Goal: Task Accomplishment & Management: Complete application form

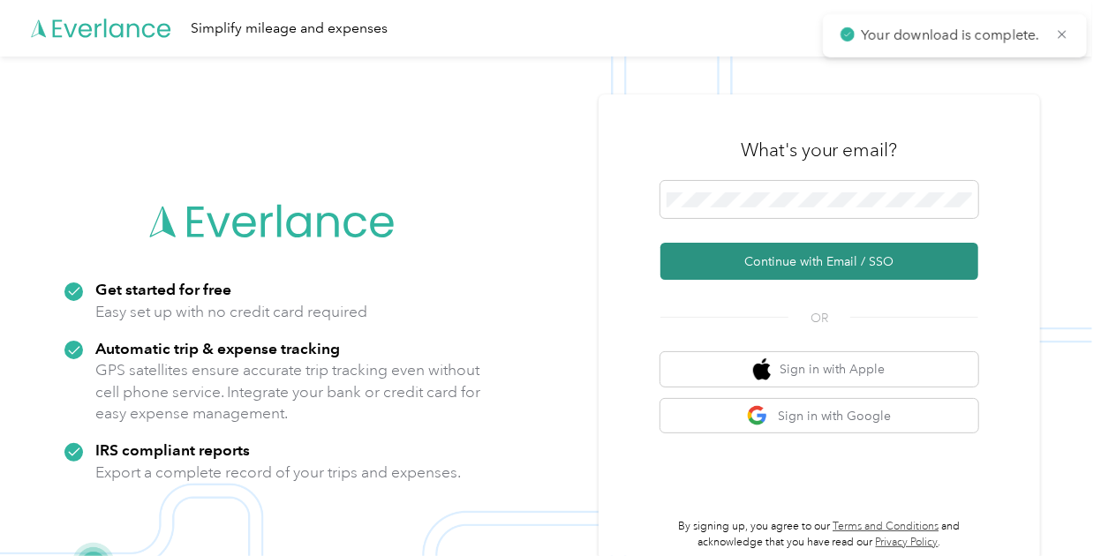
click at [704, 264] on button "Continue with Email / SSO" at bounding box center [819, 261] width 318 height 37
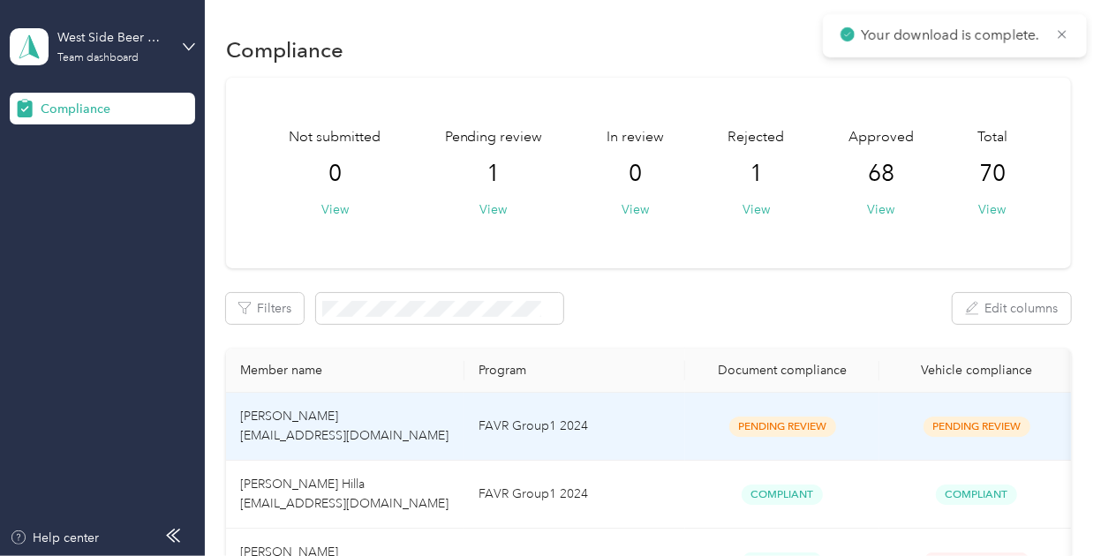
click at [649, 422] on td "FAVR Group1 2024" at bounding box center [574, 427] width 221 height 68
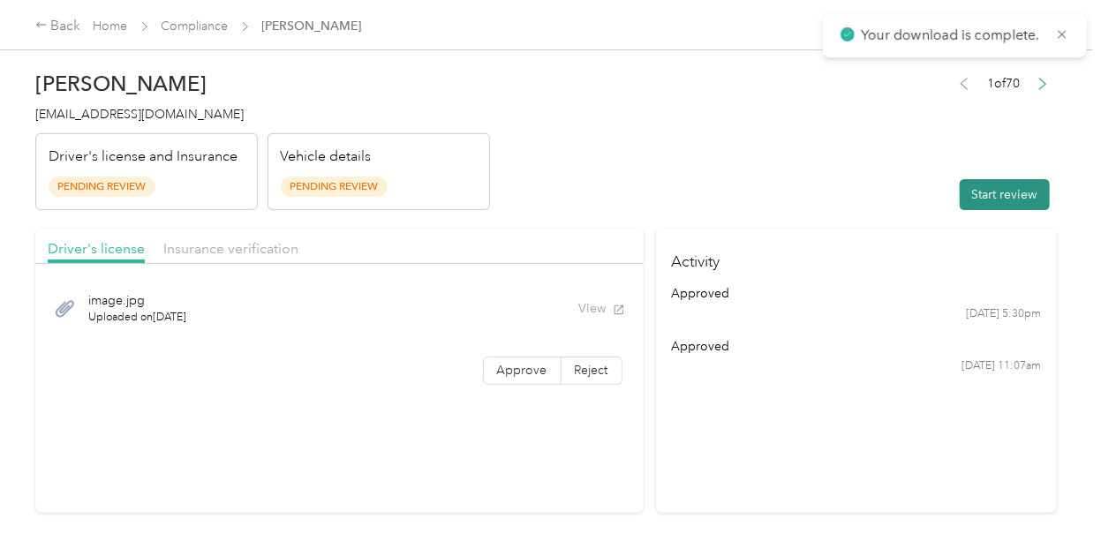
click at [987, 205] on button "Start review" at bounding box center [1004, 194] width 90 height 31
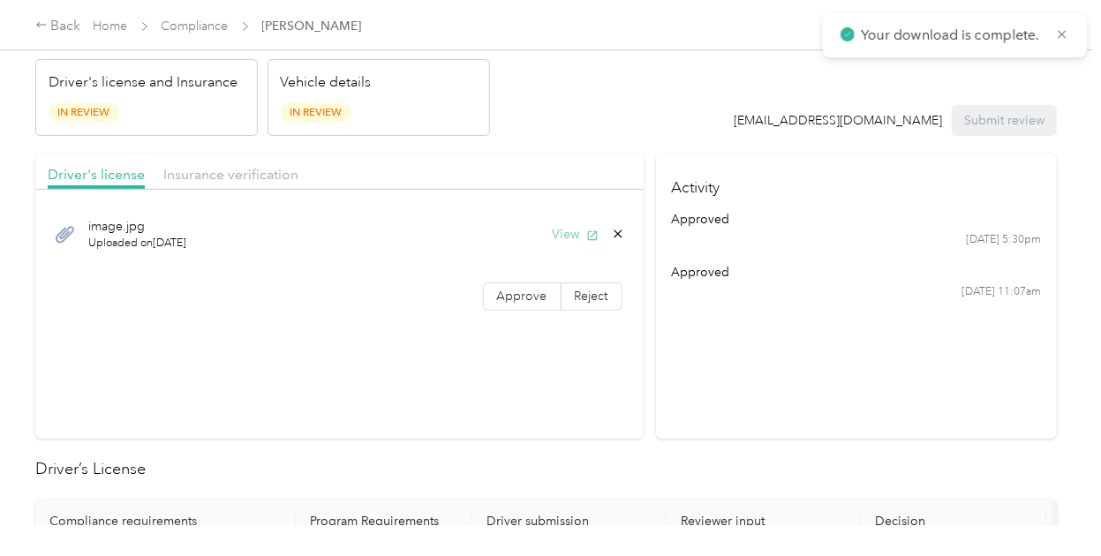
scroll to position [71, 0]
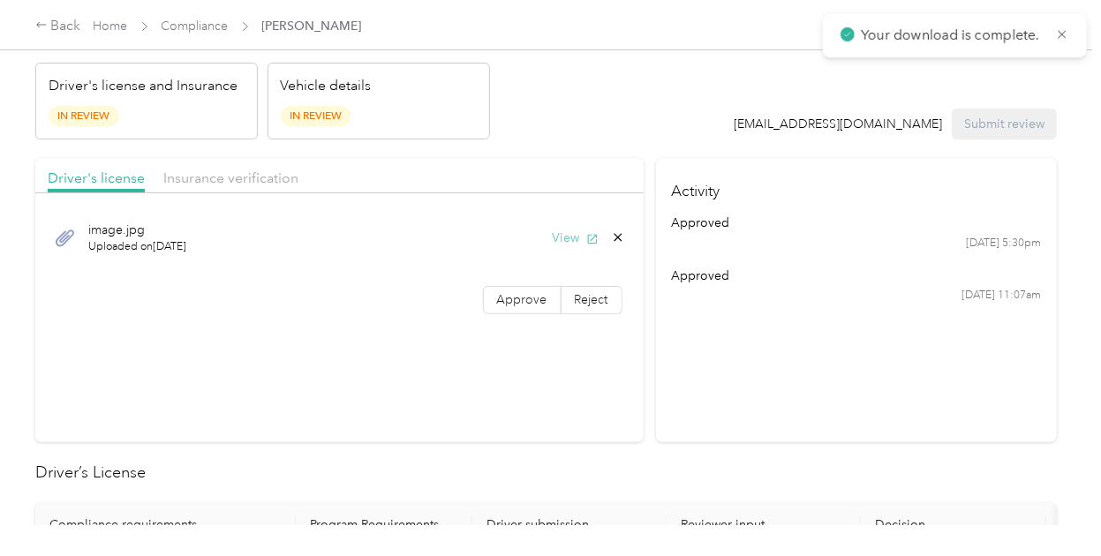
click at [564, 241] on button "View" at bounding box center [575, 238] width 46 height 19
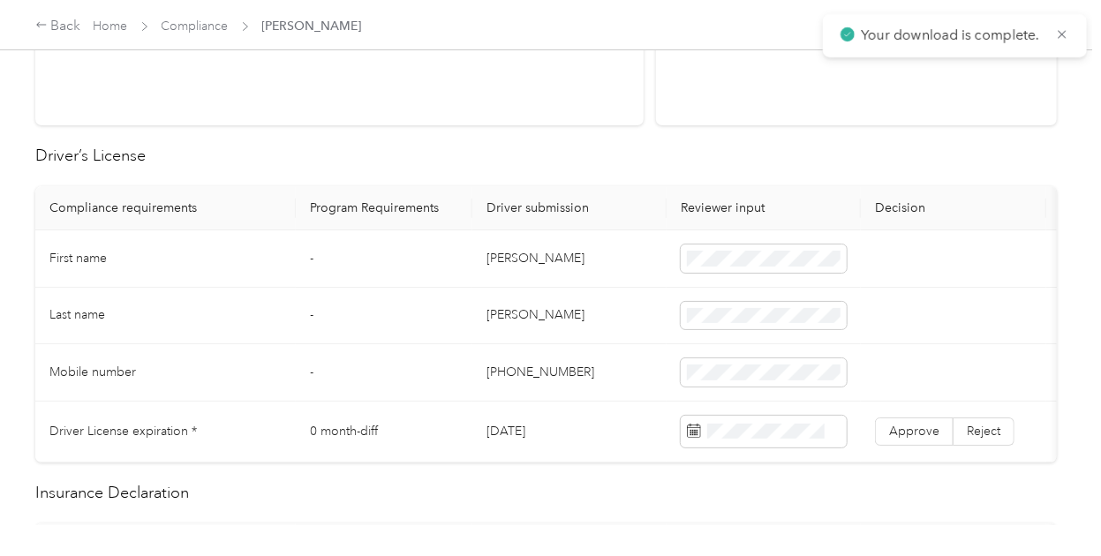
scroll to position [388, 0]
drag, startPoint x: 572, startPoint y: 259, endPoint x: 474, endPoint y: 251, distance: 98.3
click at [474, 251] on td "[PERSON_NAME]" at bounding box center [569, 257] width 194 height 57
copy td "[PERSON_NAME]"
drag, startPoint x: 512, startPoint y: 313, endPoint x: 443, endPoint y: 313, distance: 68.8
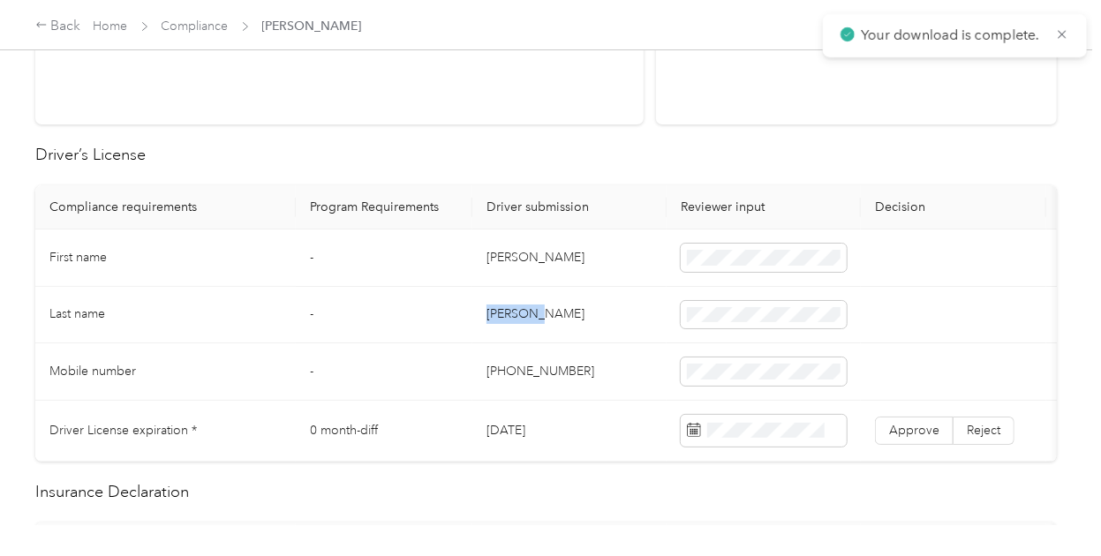
click at [443, 313] on tr "Last name - [PERSON_NAME]" at bounding box center [657, 315] width 1244 height 57
copy tr "[PERSON_NAME]"
drag, startPoint x: 585, startPoint y: 365, endPoint x: 461, endPoint y: 363, distance: 124.5
click at [461, 363] on tr "Mobile number - [PHONE_NUMBER]" at bounding box center [657, 371] width 1244 height 57
copy tr "[PHONE_NUMBER]"
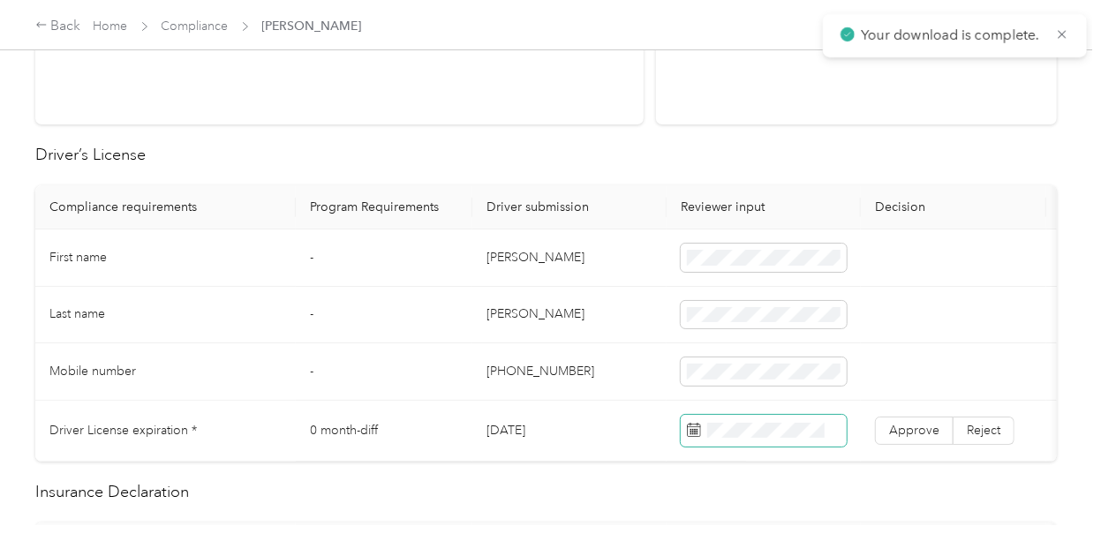
click at [764, 439] on span at bounding box center [763, 431] width 166 height 32
click at [910, 430] on span "Approve" at bounding box center [914, 430] width 50 height 15
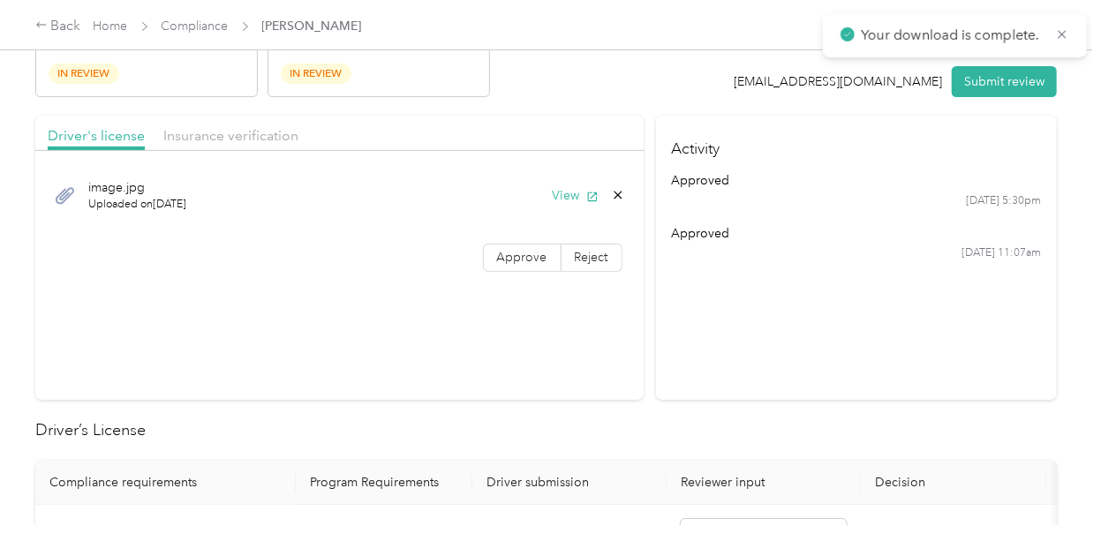
scroll to position [113, 0]
click at [516, 258] on span "Approve" at bounding box center [522, 257] width 50 height 15
click at [263, 127] on span "Insurance verification" at bounding box center [230, 135] width 135 height 17
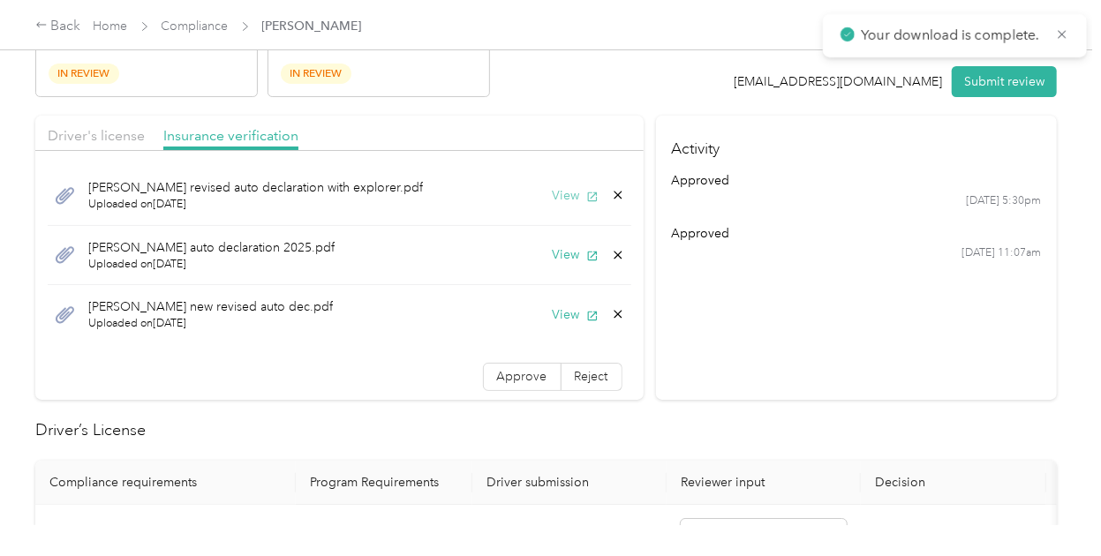
click at [552, 190] on button "View" at bounding box center [575, 195] width 46 height 19
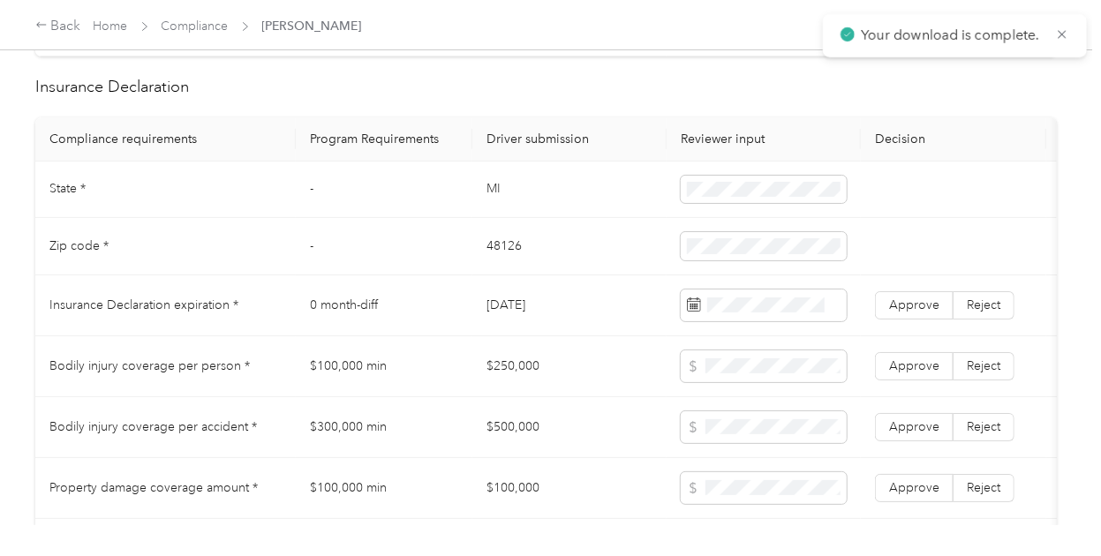
scroll to position [793, 0]
click at [620, 247] on td "48126" at bounding box center [569, 247] width 194 height 57
click at [639, 315] on td "[DATE]" at bounding box center [569, 306] width 194 height 61
click at [644, 313] on td "[DATE]" at bounding box center [569, 306] width 194 height 61
click at [906, 320] on label "Approve" at bounding box center [914, 306] width 79 height 28
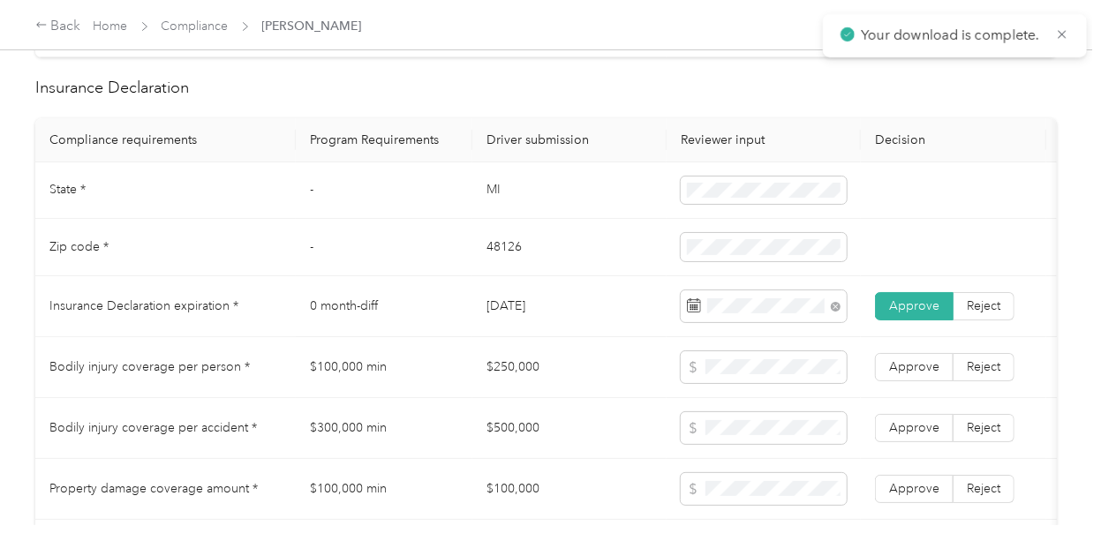
scroll to position [875, 0]
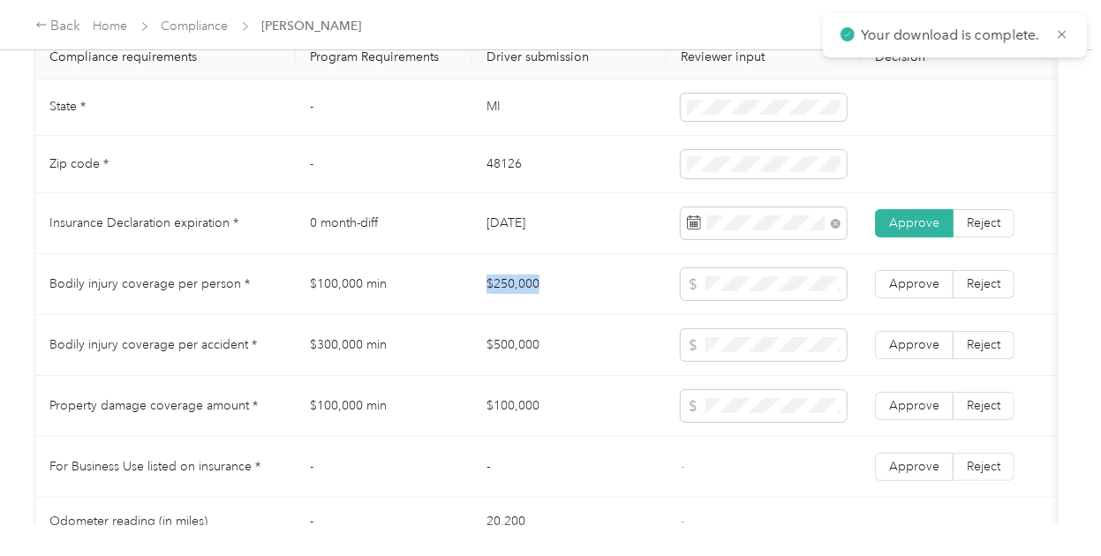
drag, startPoint x: 563, startPoint y: 290, endPoint x: 473, endPoint y: 289, distance: 90.0
click at [473, 289] on td "$250,000" at bounding box center [569, 284] width 194 height 61
copy td "$250,000"
drag, startPoint x: 557, startPoint y: 355, endPoint x: 455, endPoint y: 361, distance: 101.7
click at [455, 361] on tr "Bodily injury coverage per accident * $300,000 min $500,000 Approve Reject" at bounding box center [657, 345] width 1244 height 61
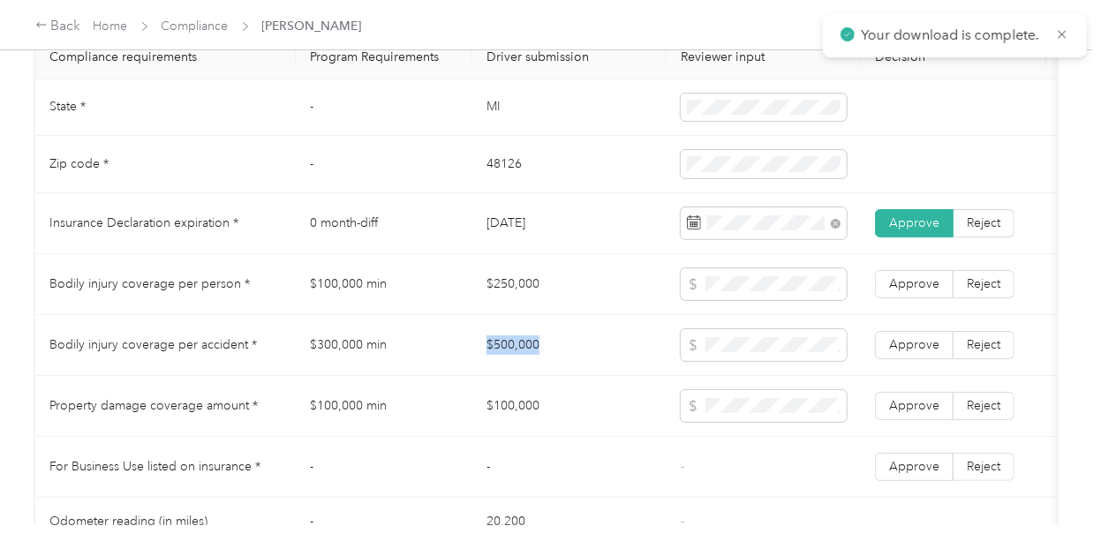
copy tr "$500,000"
drag, startPoint x: 531, startPoint y: 411, endPoint x: 458, endPoint y: 412, distance: 73.3
click at [458, 412] on tr "Property damage coverage amount * $100,000 min $100,000 Approve Reject" at bounding box center [657, 406] width 1244 height 61
drag, startPoint x: 557, startPoint y: 423, endPoint x: 460, endPoint y: 419, distance: 97.1
click at [460, 419] on tr "Property damage coverage amount * $100,000 min $100,000 Approve Reject" at bounding box center [657, 406] width 1244 height 61
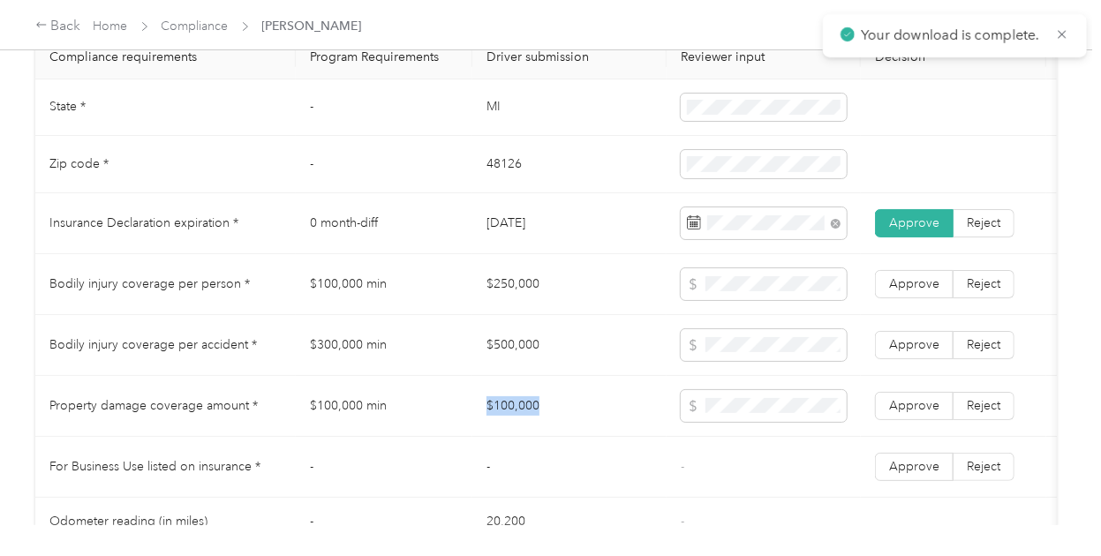
copy tr "$100,000"
click at [909, 298] on label "Approve" at bounding box center [914, 284] width 79 height 28
click at [917, 359] on label "Approve" at bounding box center [914, 345] width 79 height 28
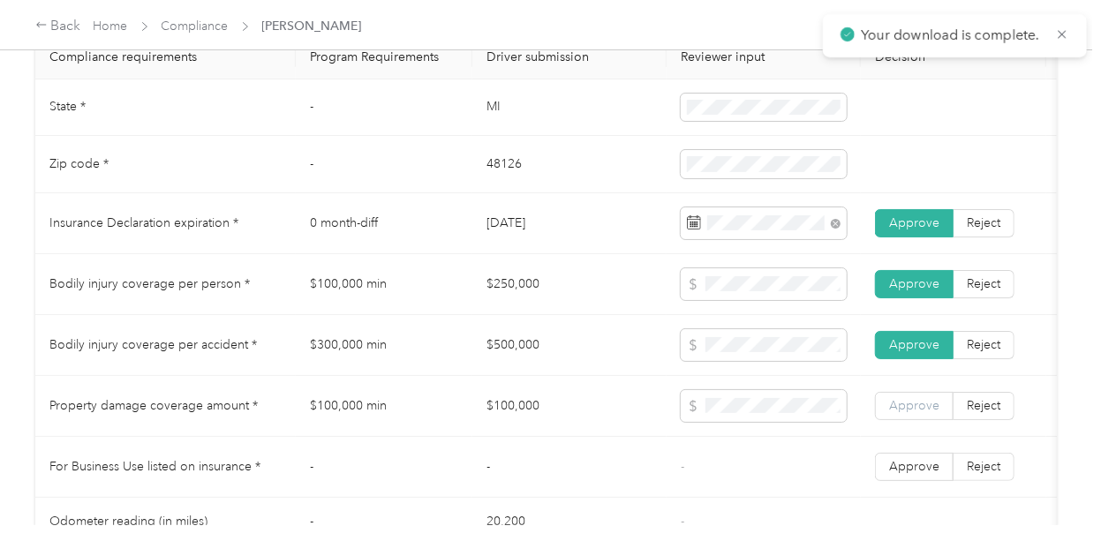
click at [911, 402] on label "Approve" at bounding box center [914, 406] width 79 height 28
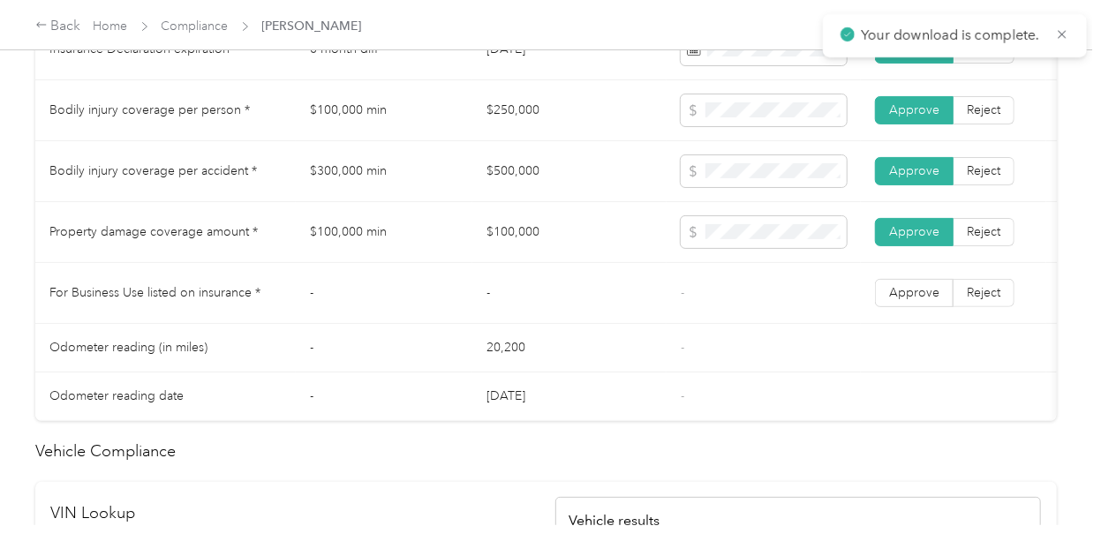
scroll to position [1054, 0]
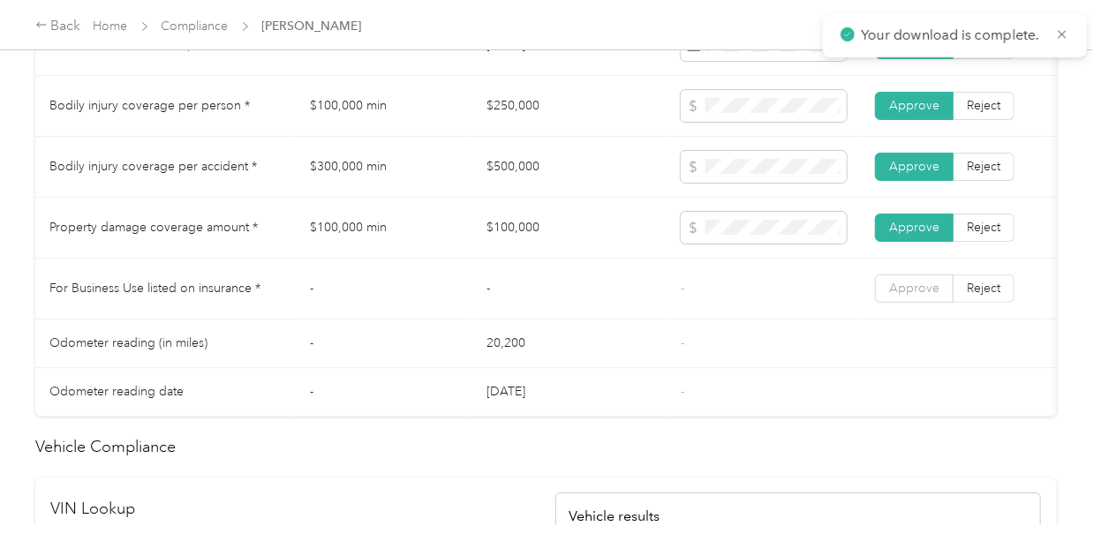
click at [919, 296] on span "Approve" at bounding box center [914, 288] width 50 height 15
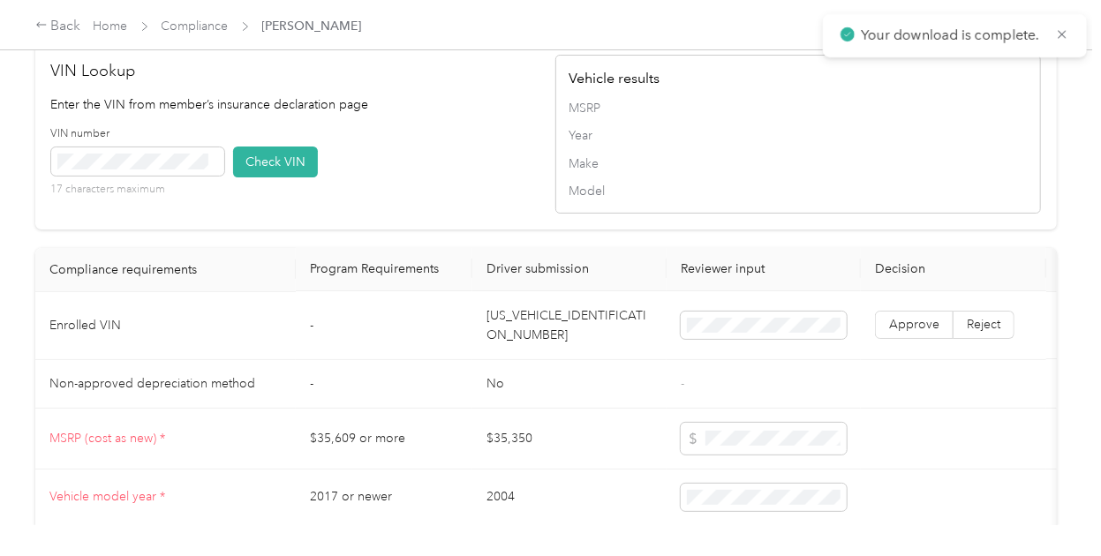
scroll to position [1491, 0]
drag, startPoint x: 616, startPoint y: 348, endPoint x: 459, endPoint y: 349, distance: 157.1
click at [459, 349] on tr "Enrolled VIN - [US_VEHICLE_IDENTIFICATION_NUMBER] Approve Reject" at bounding box center [657, 327] width 1244 height 68
copy tr "[US_VEHICLE_IDENTIFICATION_NUMBER]"
drag, startPoint x: 627, startPoint y: 345, endPoint x: 473, endPoint y: 349, distance: 153.6
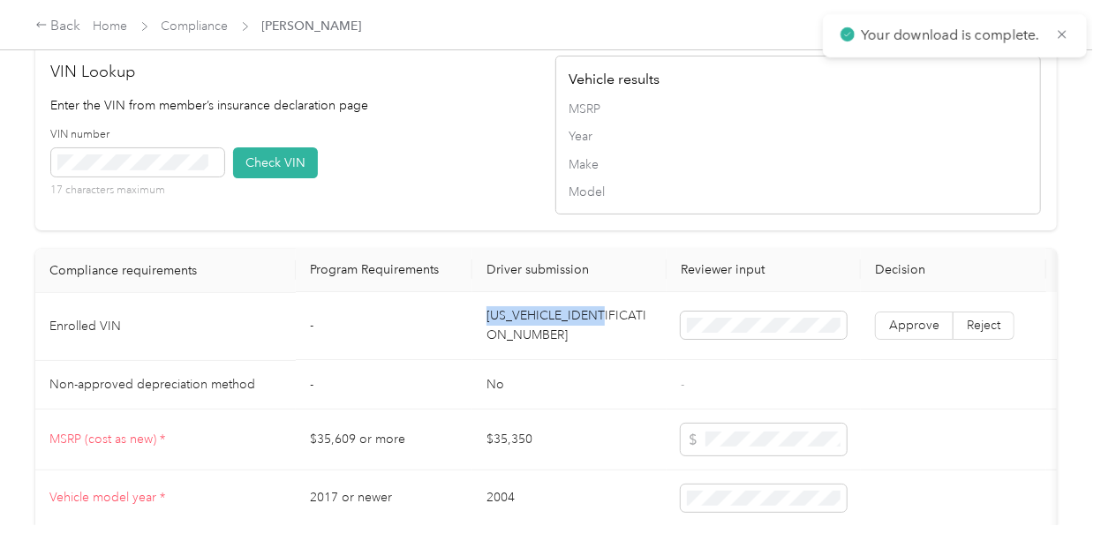
click at [473, 349] on td "[US_VEHICLE_IDENTIFICATION_NUMBER]" at bounding box center [569, 327] width 194 height 68
drag, startPoint x: 485, startPoint y: 342, endPoint x: 658, endPoint y: 357, distance: 173.7
click at [658, 357] on td "[US_VEHICLE_IDENTIFICATION_NUMBER]" at bounding box center [569, 327] width 194 height 68
copy td "[US_VEHICLE_IDENTIFICATION_NUMBER]"
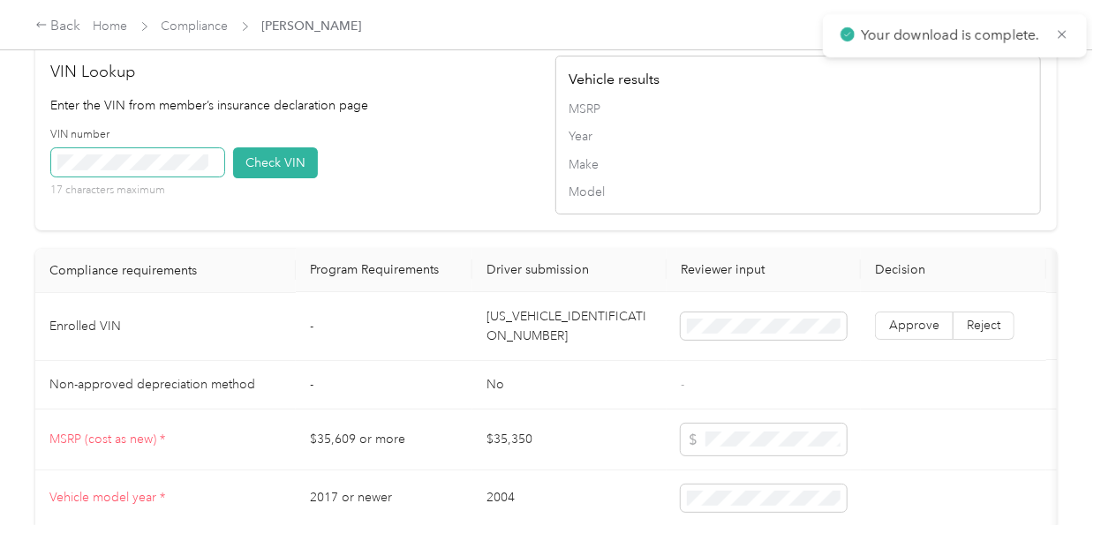
click at [104, 177] on span at bounding box center [137, 162] width 173 height 28
click at [272, 178] on button "Check VIN" at bounding box center [275, 162] width 85 height 31
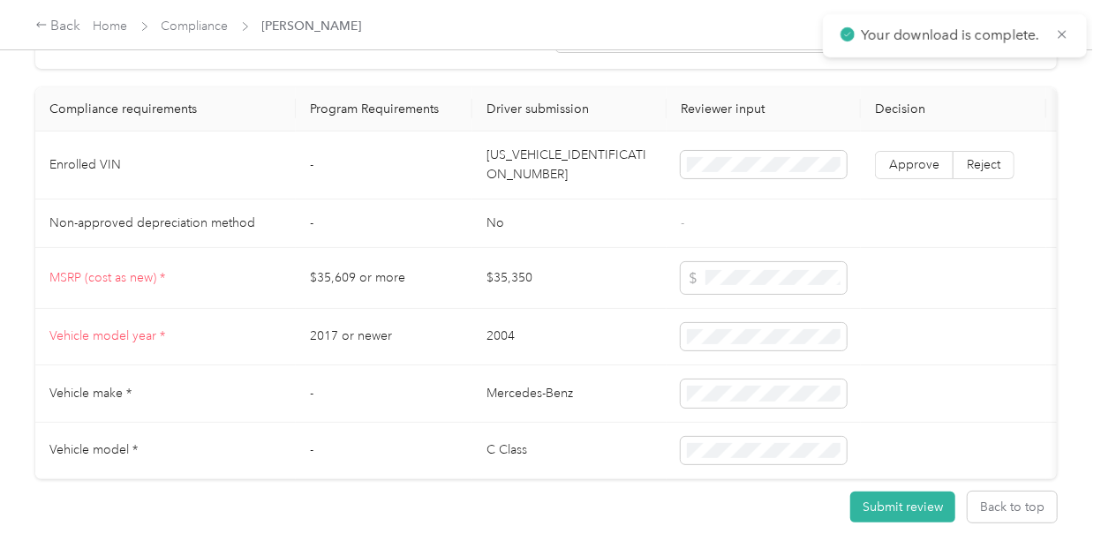
scroll to position [1657, 0]
click at [912, 178] on label "Approve" at bounding box center [914, 164] width 79 height 28
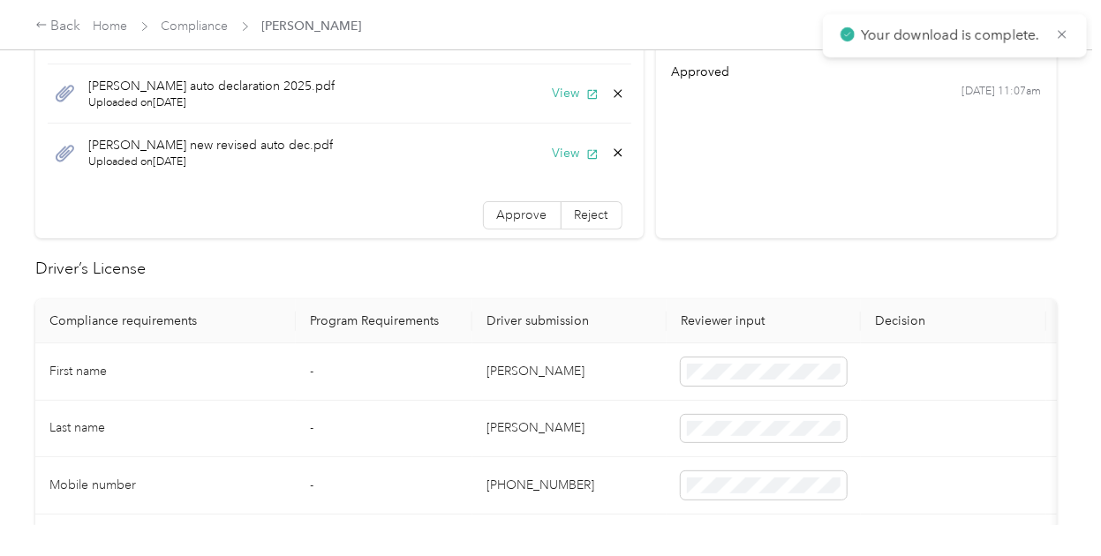
scroll to position [216, 0]
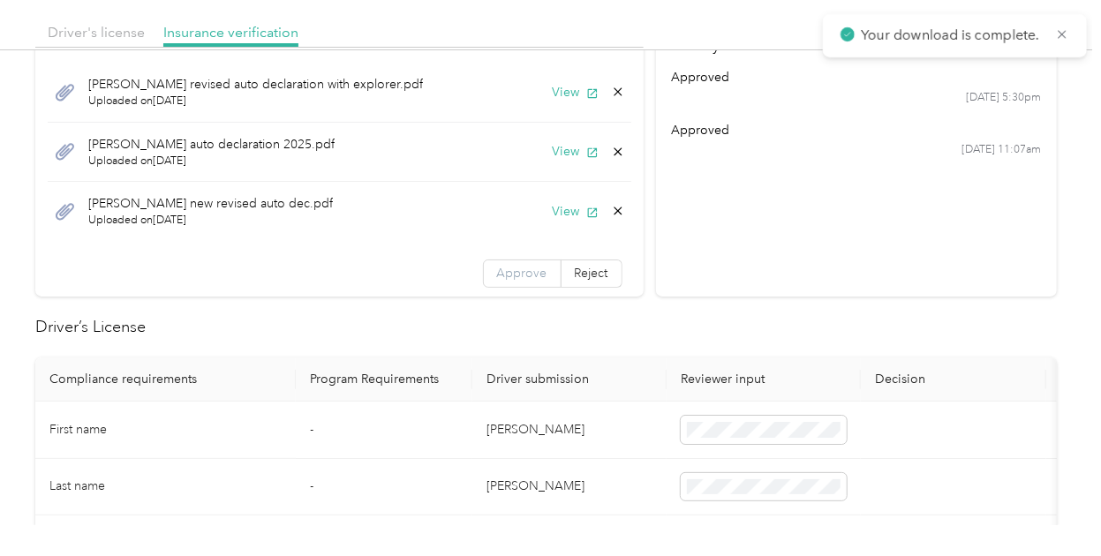
click at [528, 268] on span "Approve" at bounding box center [522, 273] width 50 height 15
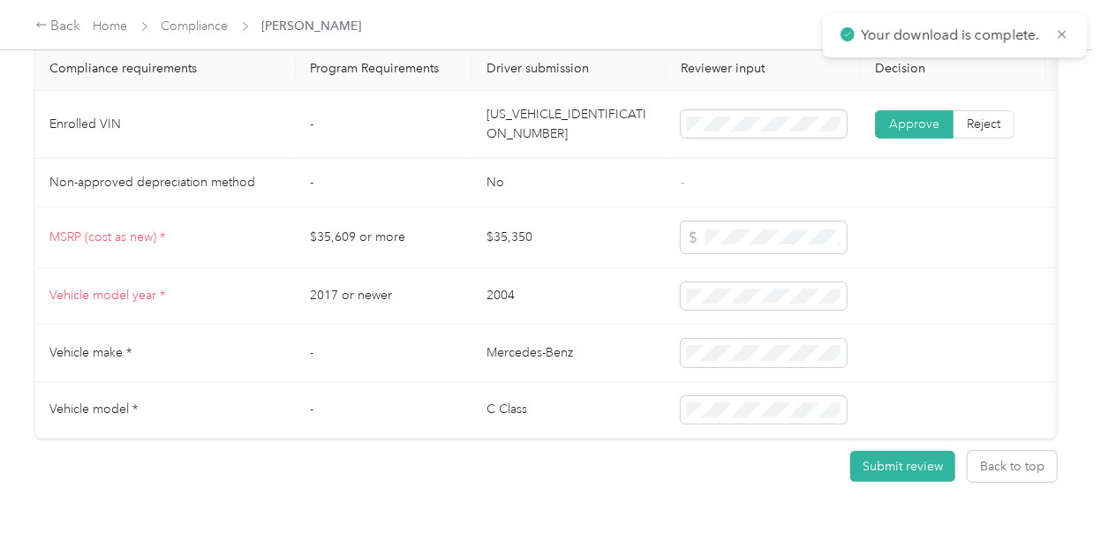
scroll to position [1777, 0]
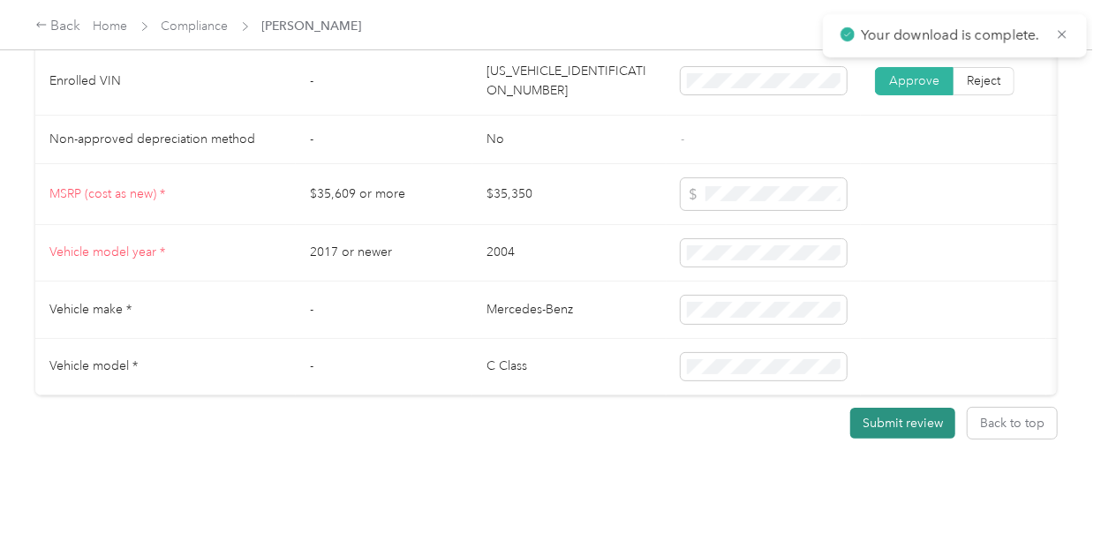
click at [878, 417] on button "Submit review" at bounding box center [902, 423] width 105 height 31
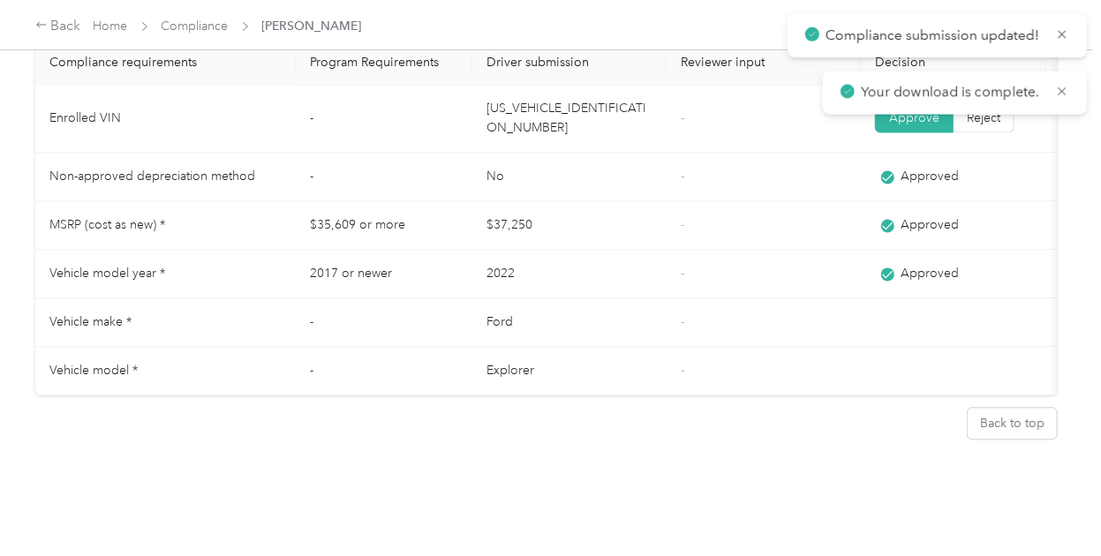
scroll to position [1697, 0]
click at [118, 26] on link "Home" at bounding box center [111, 26] width 34 height 15
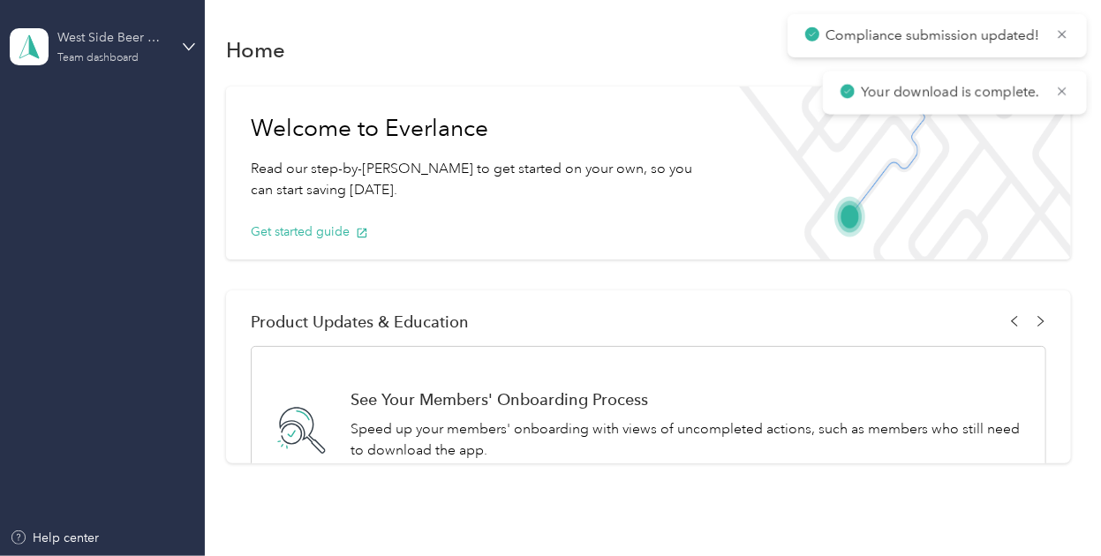
click at [116, 37] on div "West Side Beer Distributing" at bounding box center [112, 37] width 110 height 19
click at [104, 202] on div "You’re signed in as [EMAIL_ADDRESS][DOMAIN_NAME] Team dashboard Log out" at bounding box center [196, 143] width 372 height 140
click at [72, 46] on div "West Side Beer Distributing" at bounding box center [112, 37] width 110 height 19
click at [92, 182] on div "Log out" at bounding box center [195, 184] width 347 height 31
